Goal: Task Accomplishment & Management: Use online tool/utility

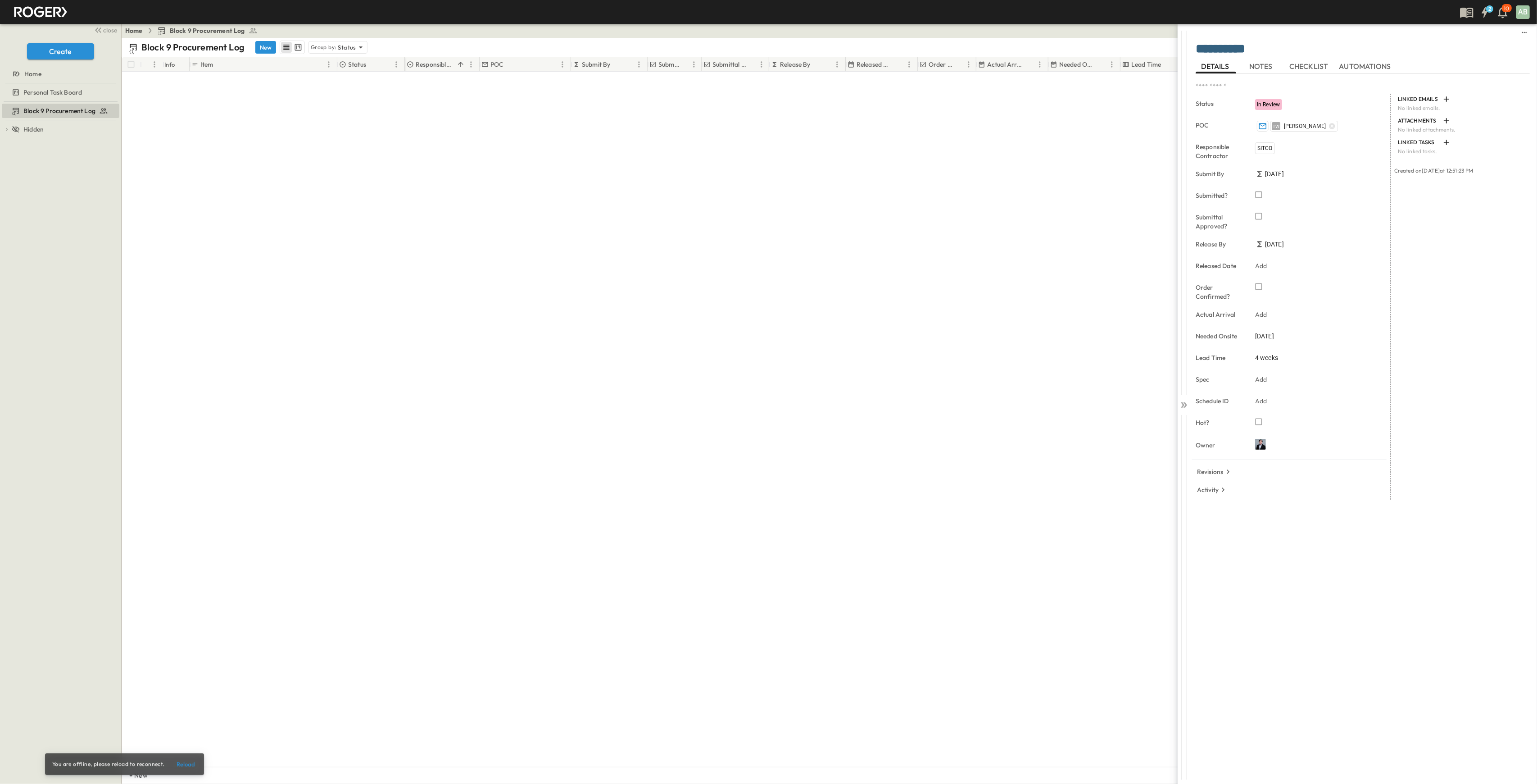
scroll to position [1939, 0]
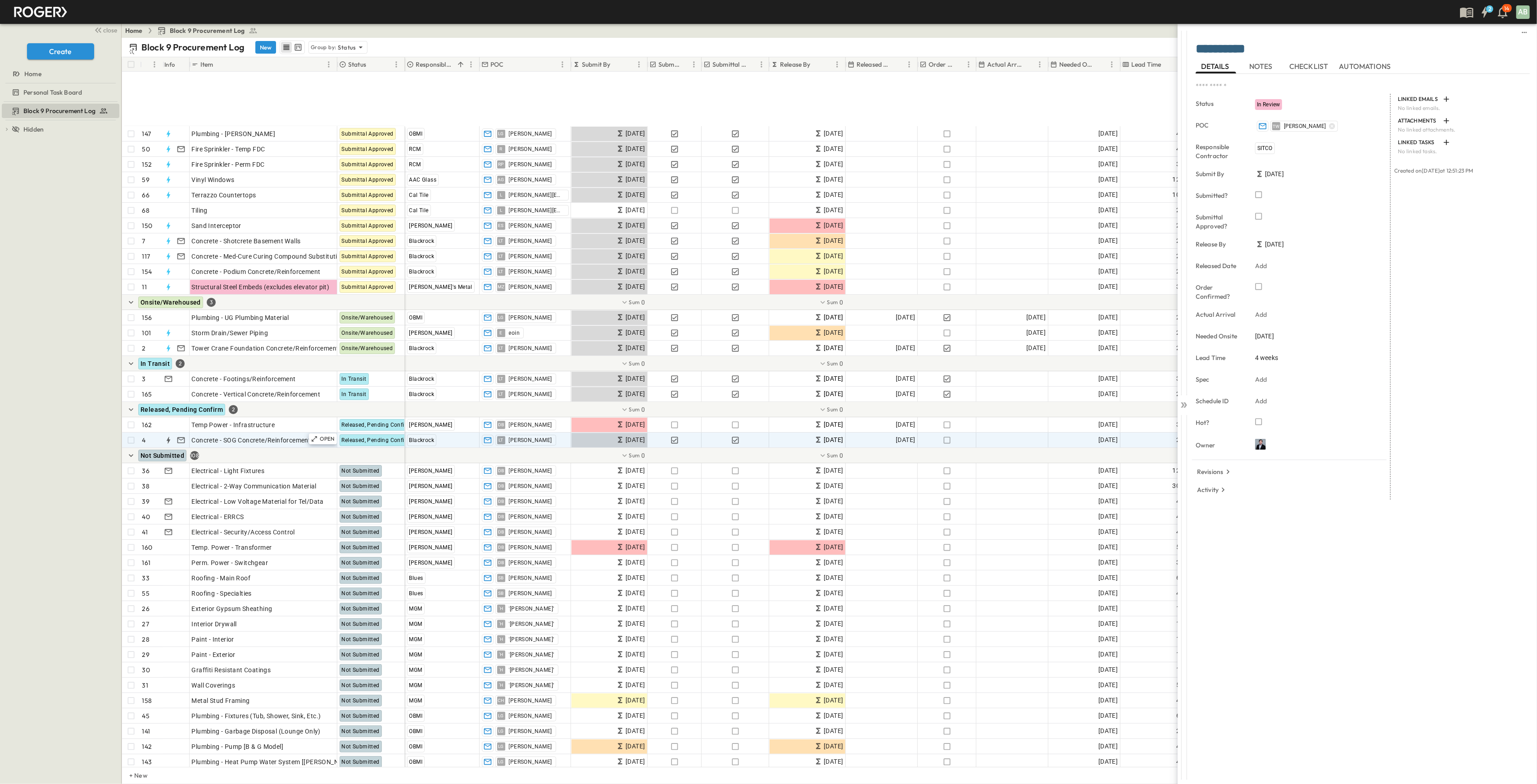
scroll to position [180, 0]
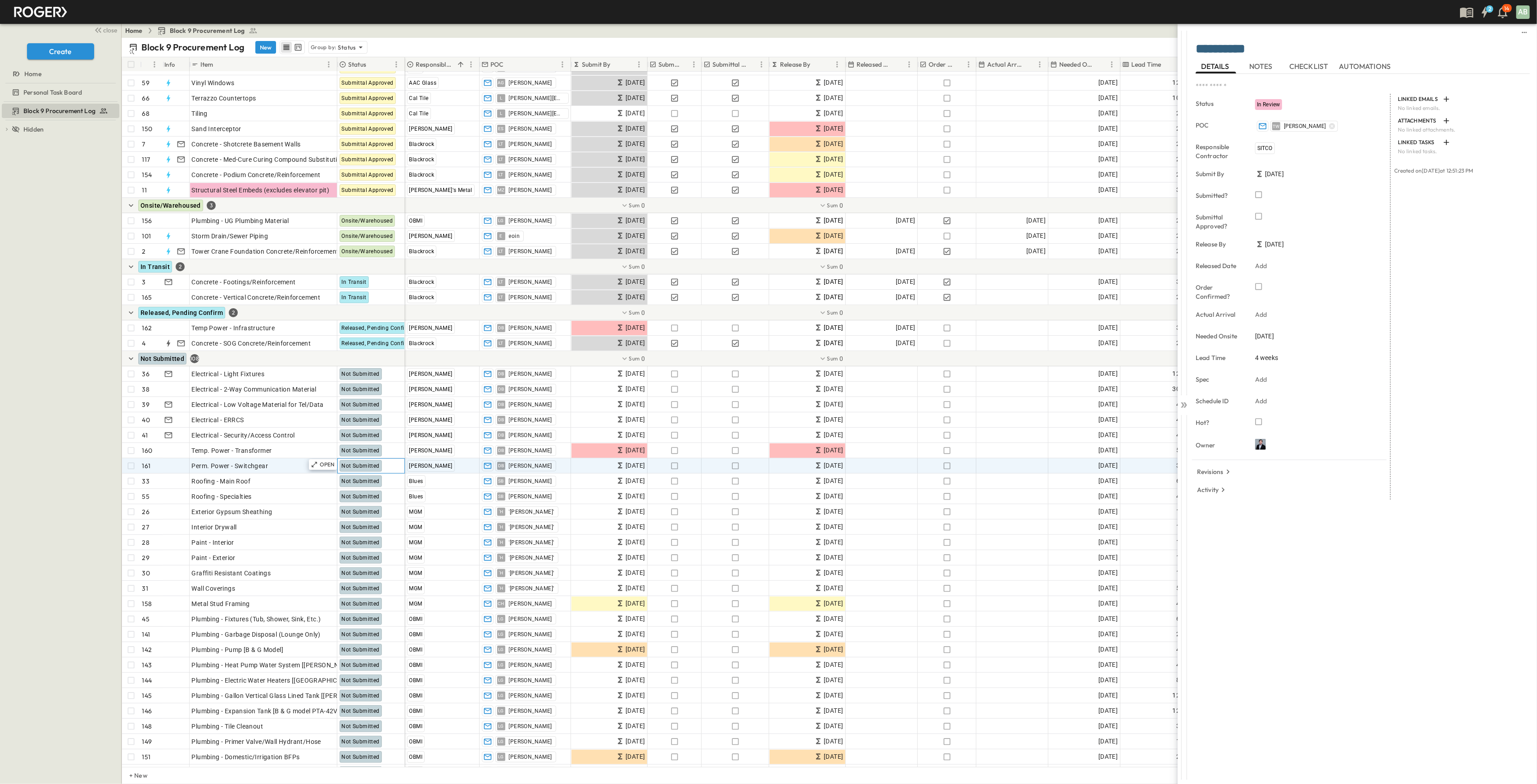
click at [360, 467] on span "Not Submitted" at bounding box center [361, 465] width 38 height 6
click at [363, 464] on span "Not Submitted" at bounding box center [361, 465] width 38 height 6
click at [316, 462] on icon at bounding box center [314, 464] width 5 height 5
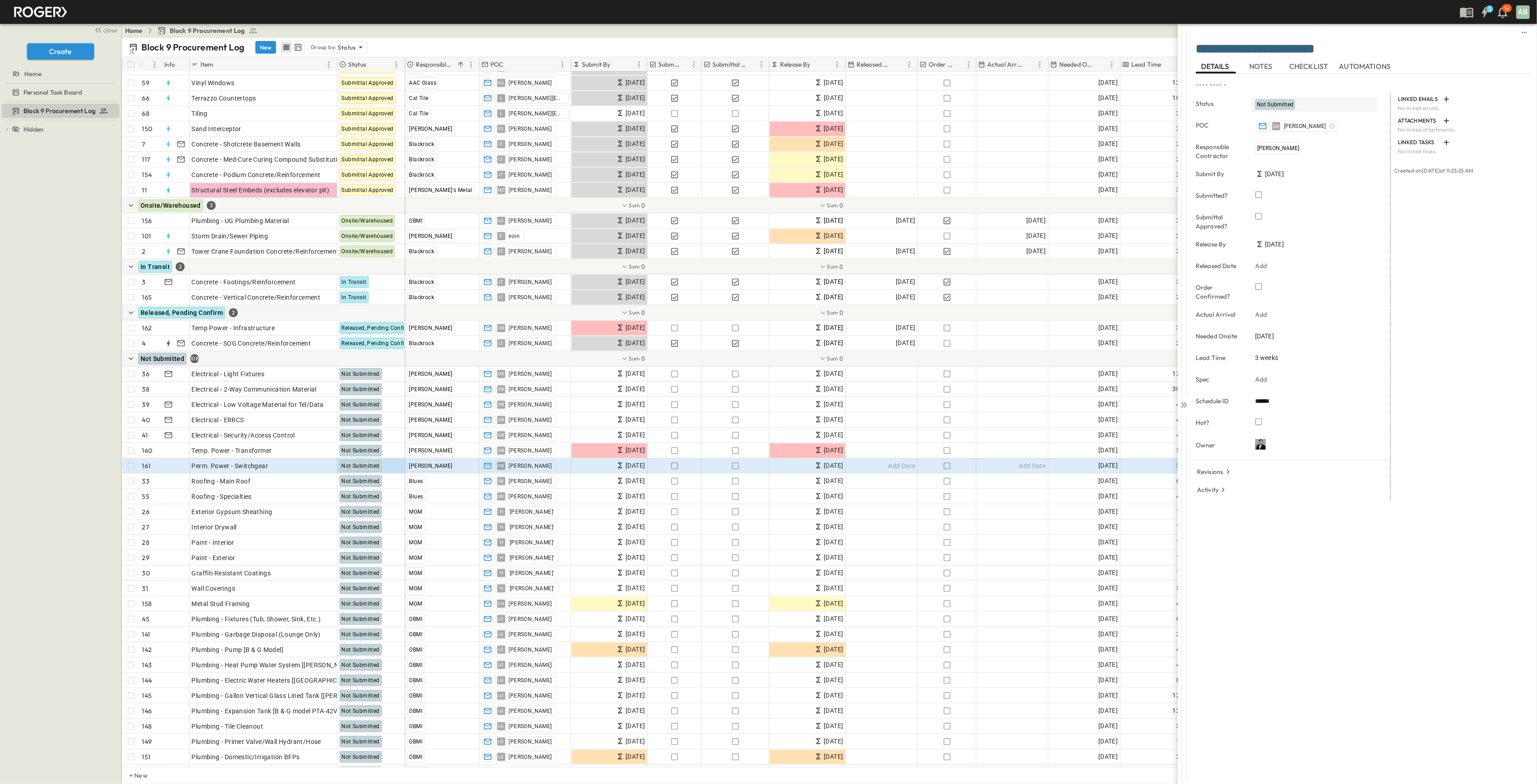
click at [1279, 102] on div "Not Submitted" at bounding box center [1314, 104] width 126 height 15
click at [1279, 102] on div "Not Submitted Select a tag Configuration Needed Not Submitted In Review Submitt…" at bounding box center [1312, 162] width 113 height 131
click at [1279, 102] on span "Not Submitted" at bounding box center [1276, 104] width 36 height 6
click at [1289, 161] on span "In Review" at bounding box center [1282, 163] width 23 height 7
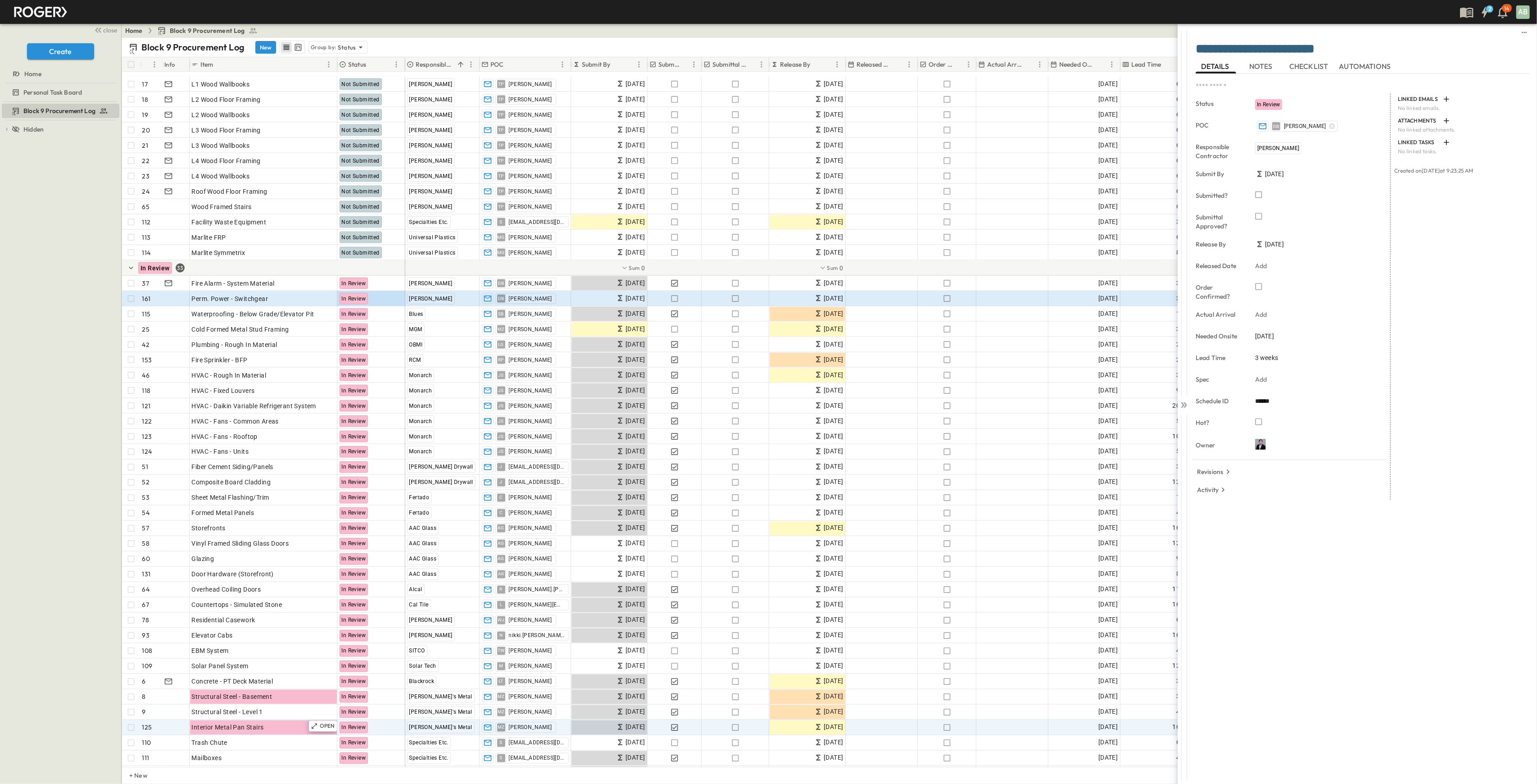
scroll to position [1970, 0]
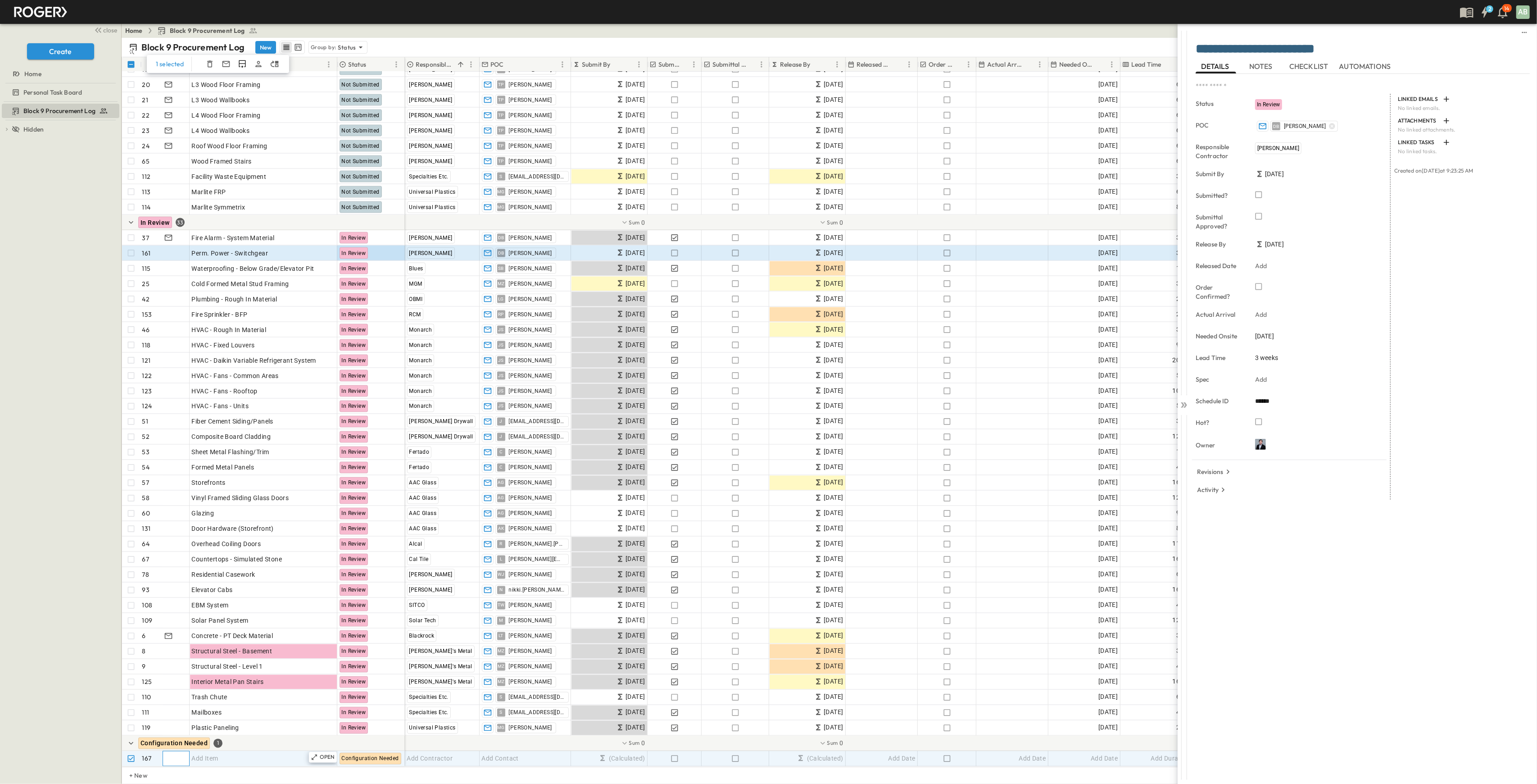
click at [183, 762] on div at bounding box center [175, 758] width 28 height 15
click at [211, 67] on icon "button" at bounding box center [210, 64] width 5 height 7
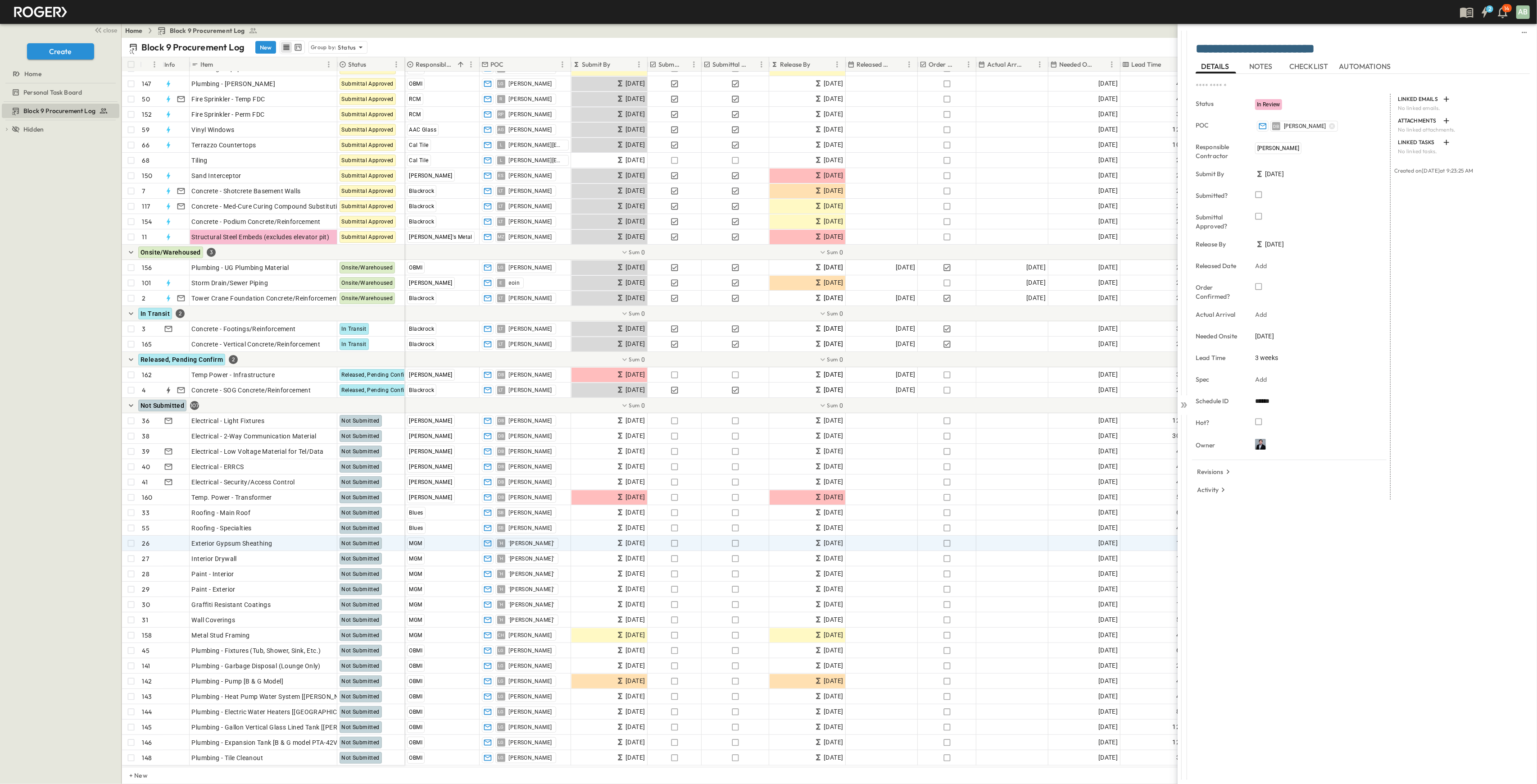
scroll to position [78, 0]
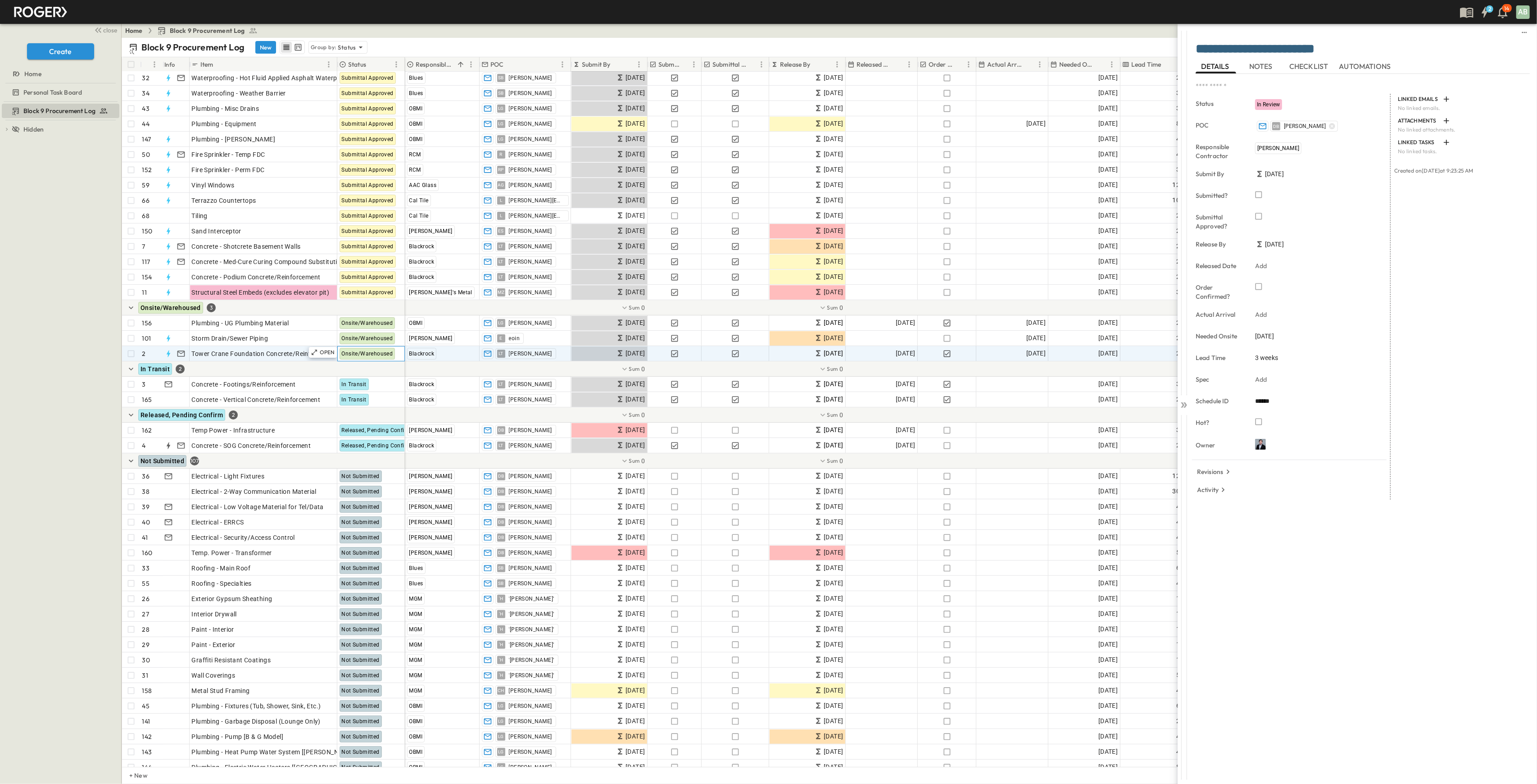
click at [363, 353] on span "Onsite/Warehoused" at bounding box center [367, 353] width 51 height 6
click at [15, 352] on div "Block 9 Procurement Log To pick up a draggable item, press the space bar. While…" at bounding box center [61, 442] width 122 height 682
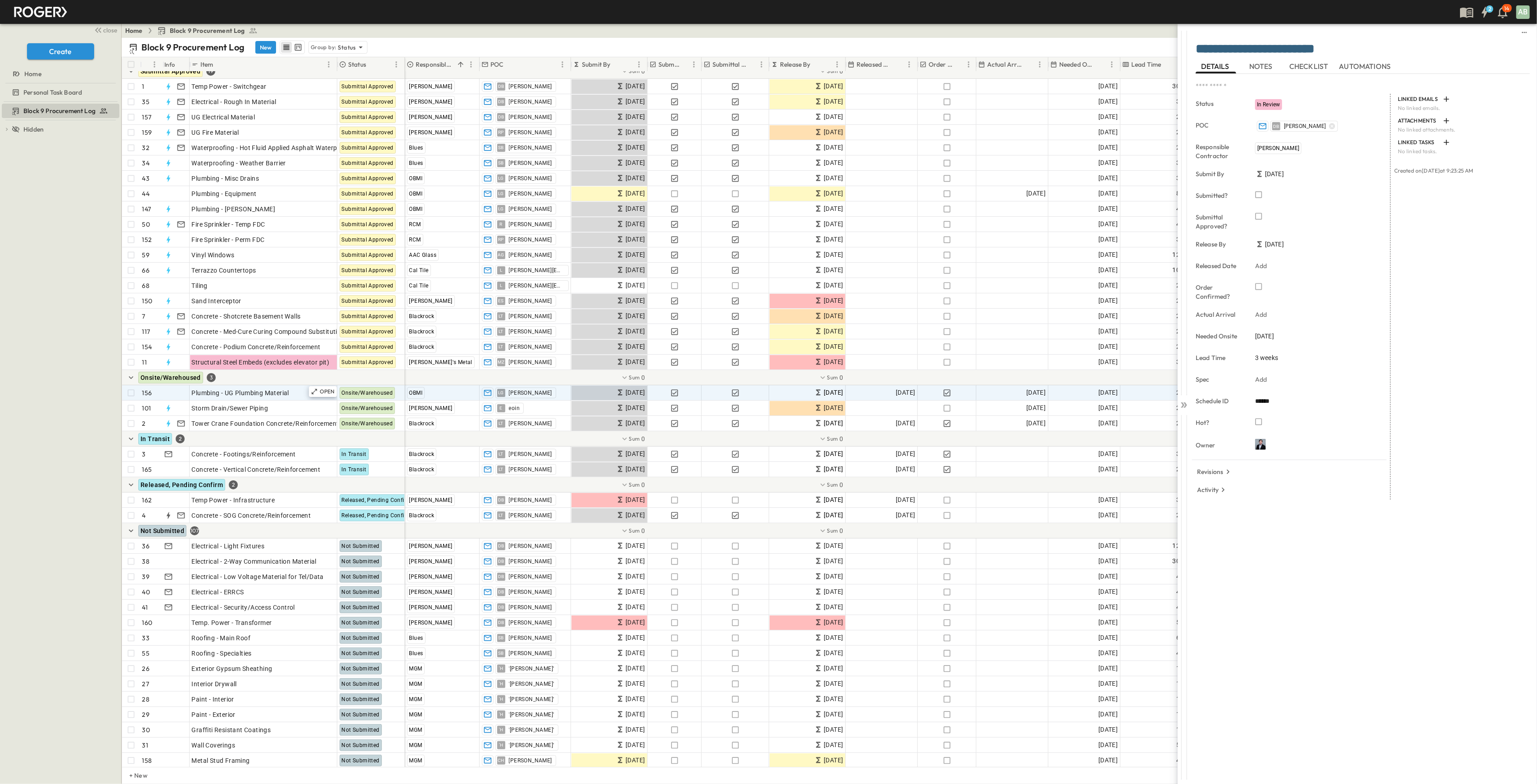
scroll to position [0, 0]
